Goal: Task Accomplishment & Management: Use online tool/utility

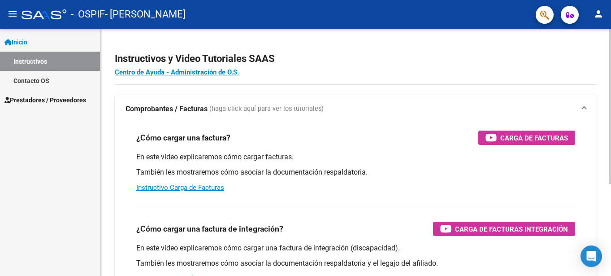
scroll to position [45, 0]
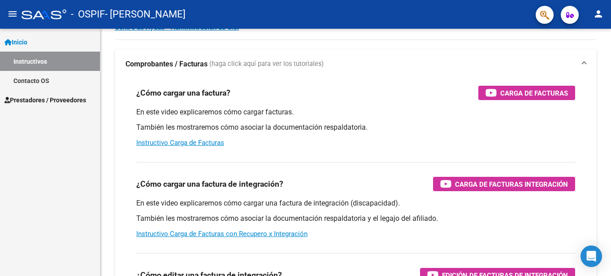
click at [37, 99] on span "Prestadores / Proveedores" at bounding box center [45, 100] width 82 height 10
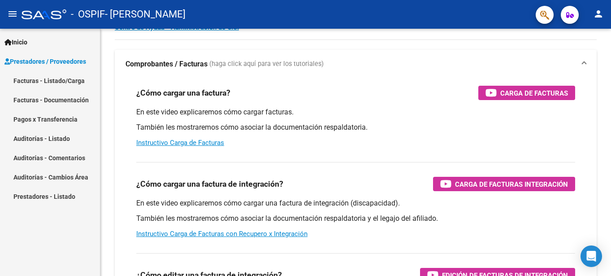
click at [53, 79] on link "Facturas - Listado/Carga" at bounding box center [50, 80] width 100 height 19
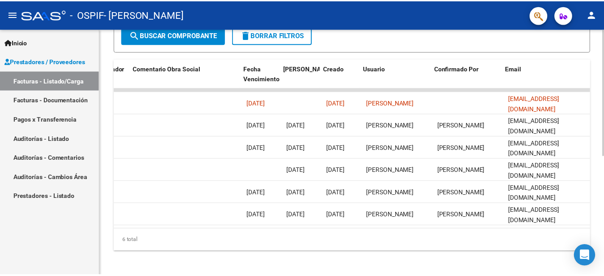
scroll to position [0, 1408]
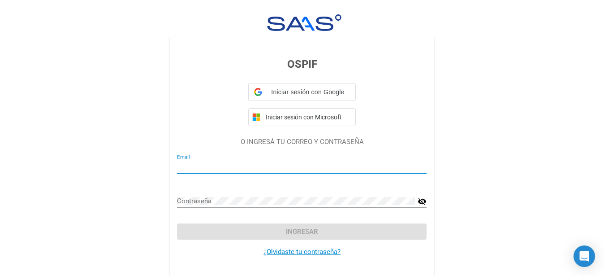
type input "[EMAIL_ADDRESS][DOMAIN_NAME]"
